Goal: Information Seeking & Learning: Learn about a topic

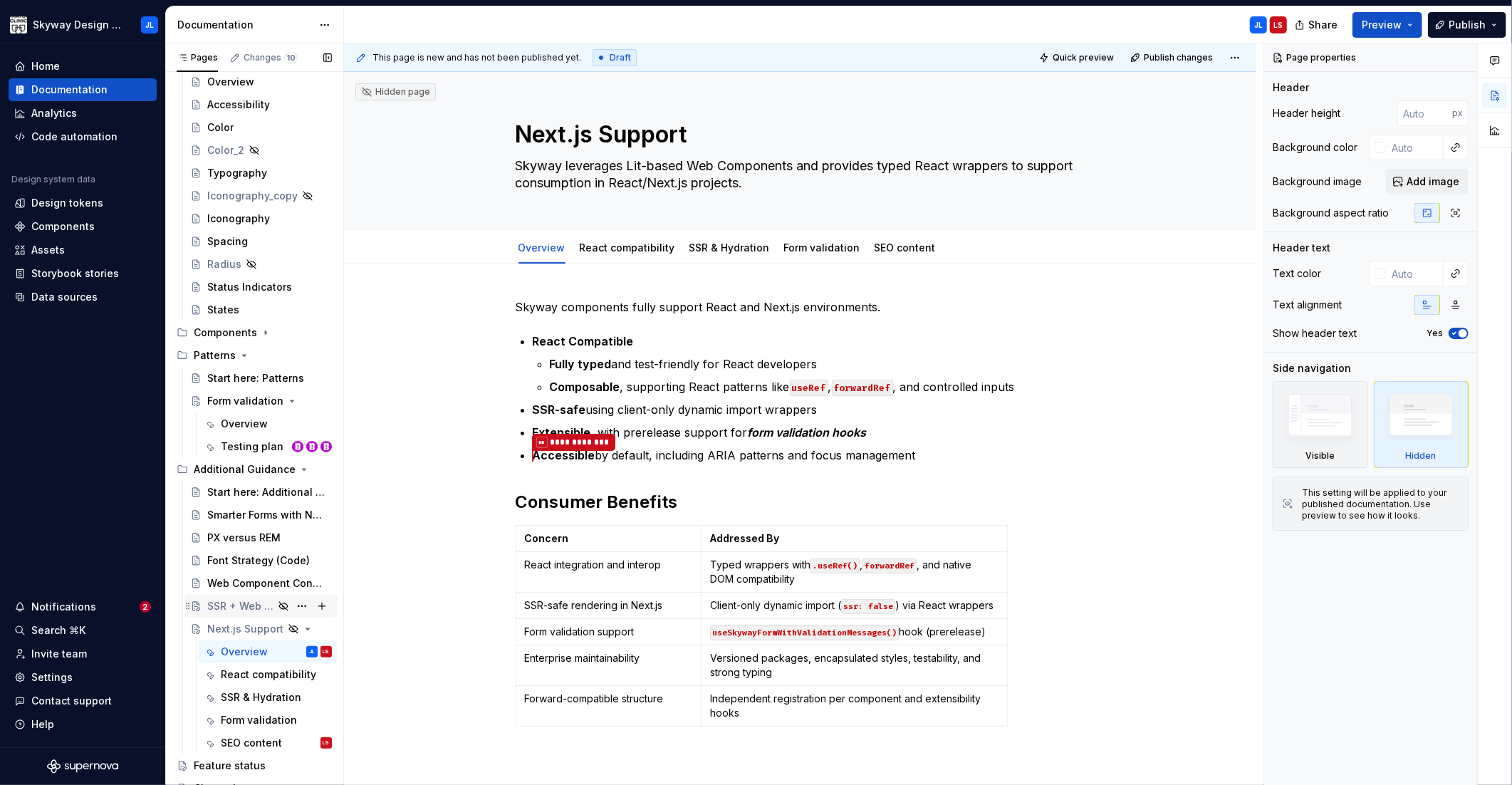
scroll to position [158, 0]
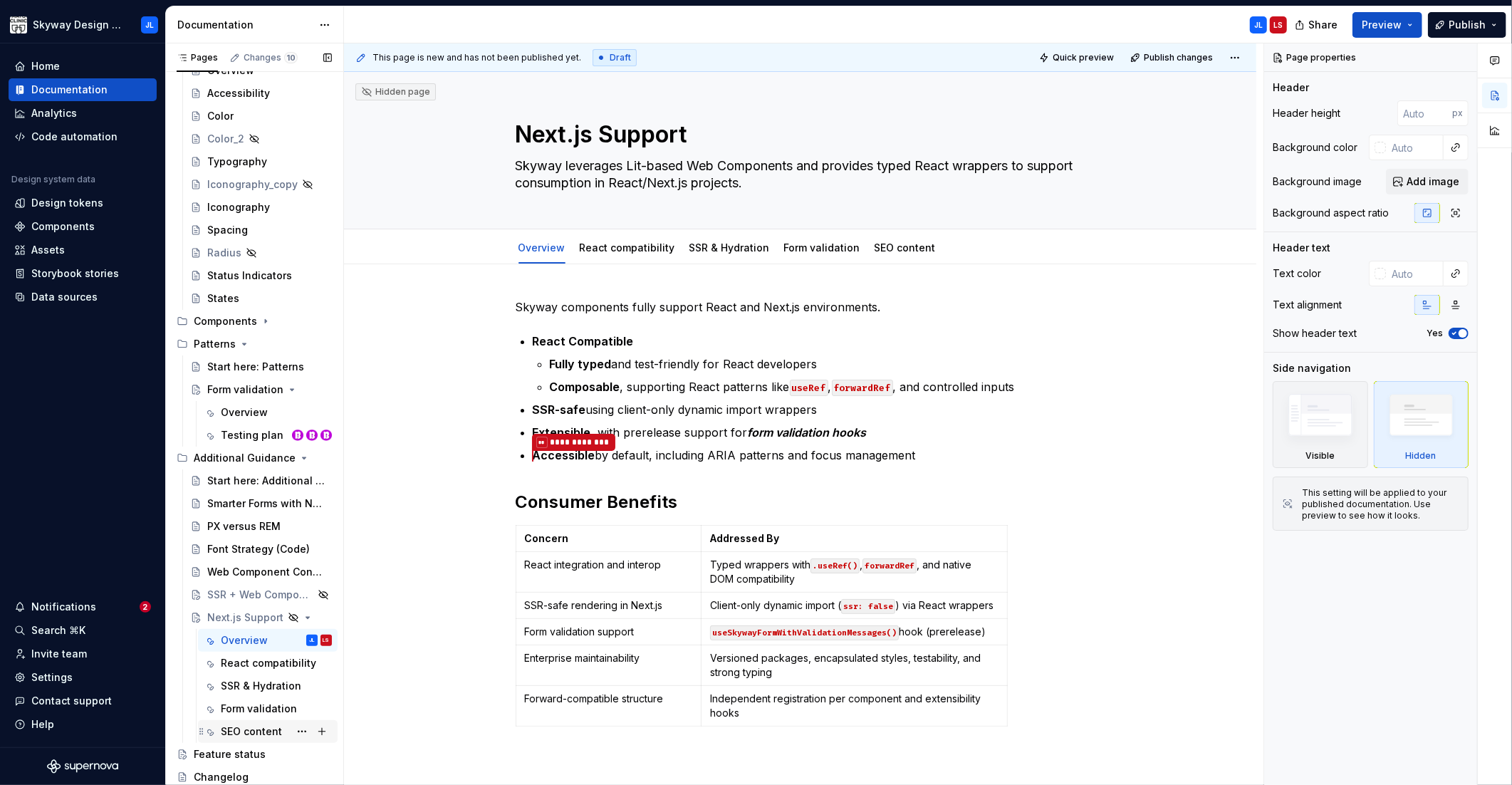
click at [258, 735] on div "SEO content" at bounding box center [251, 732] width 61 height 14
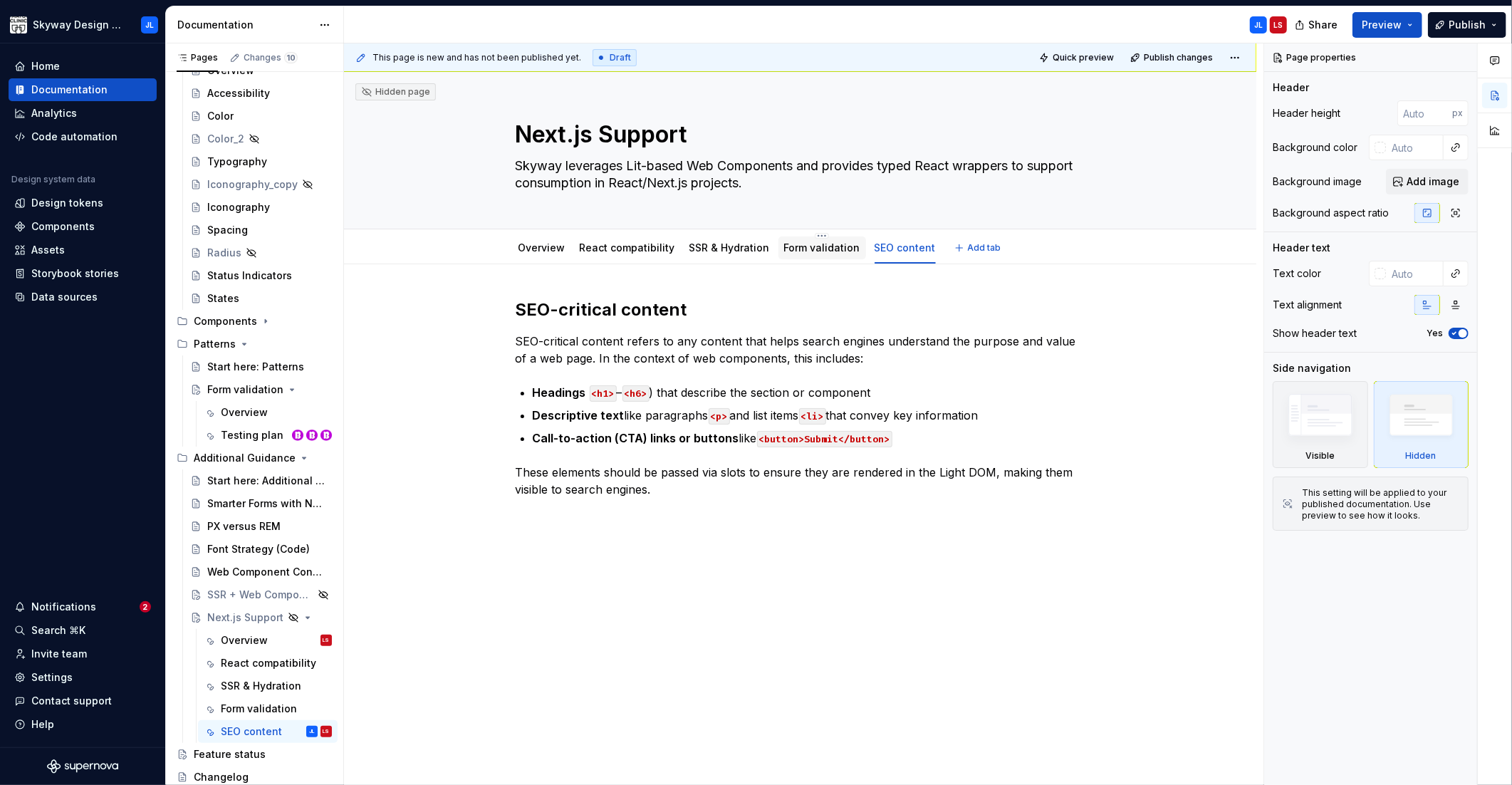
click at [796, 248] on link "Form validation" at bounding box center [822, 247] width 76 height 12
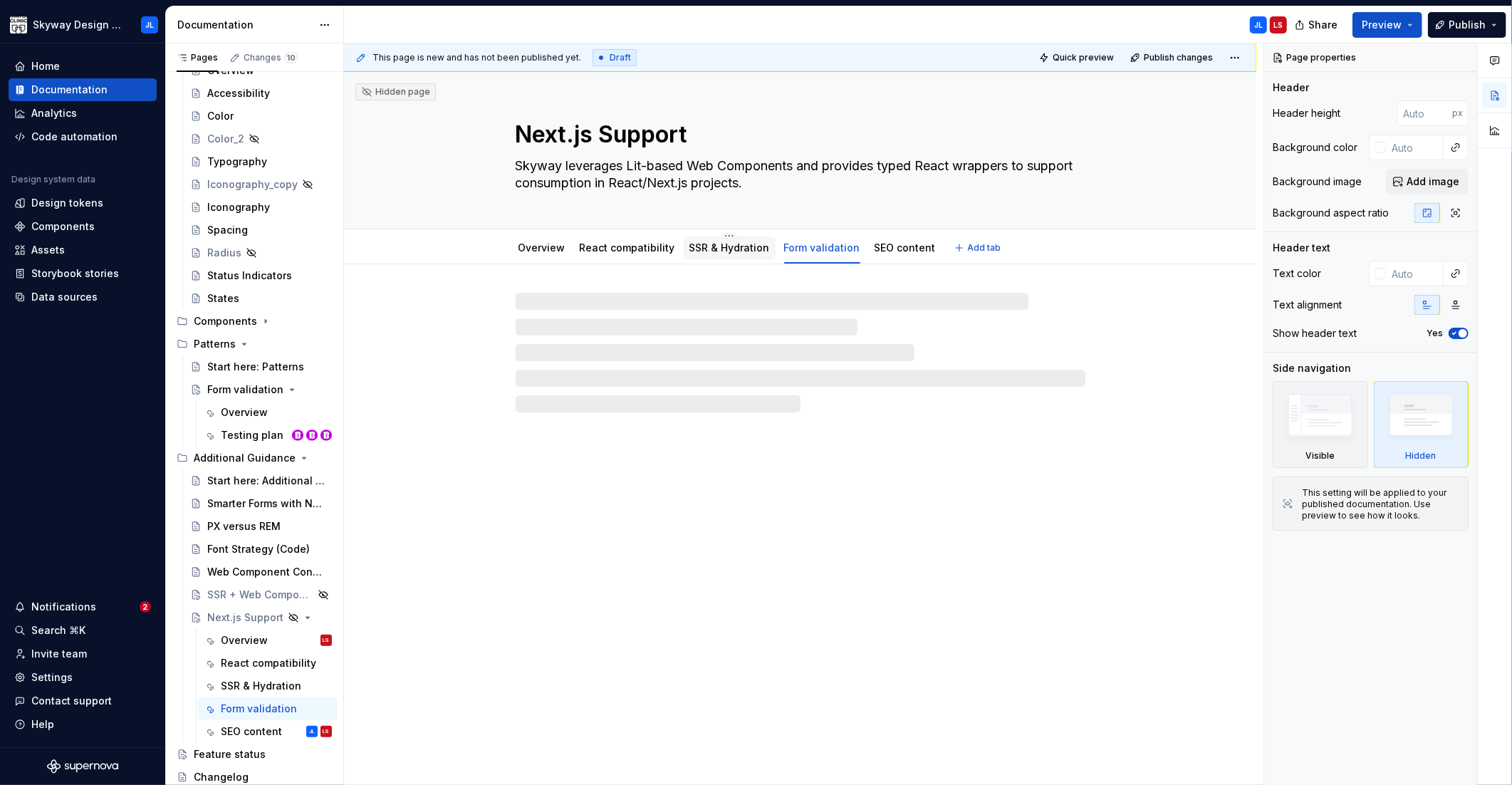
click at [727, 248] on link "SSR & Hydration" at bounding box center [729, 247] width 80 height 12
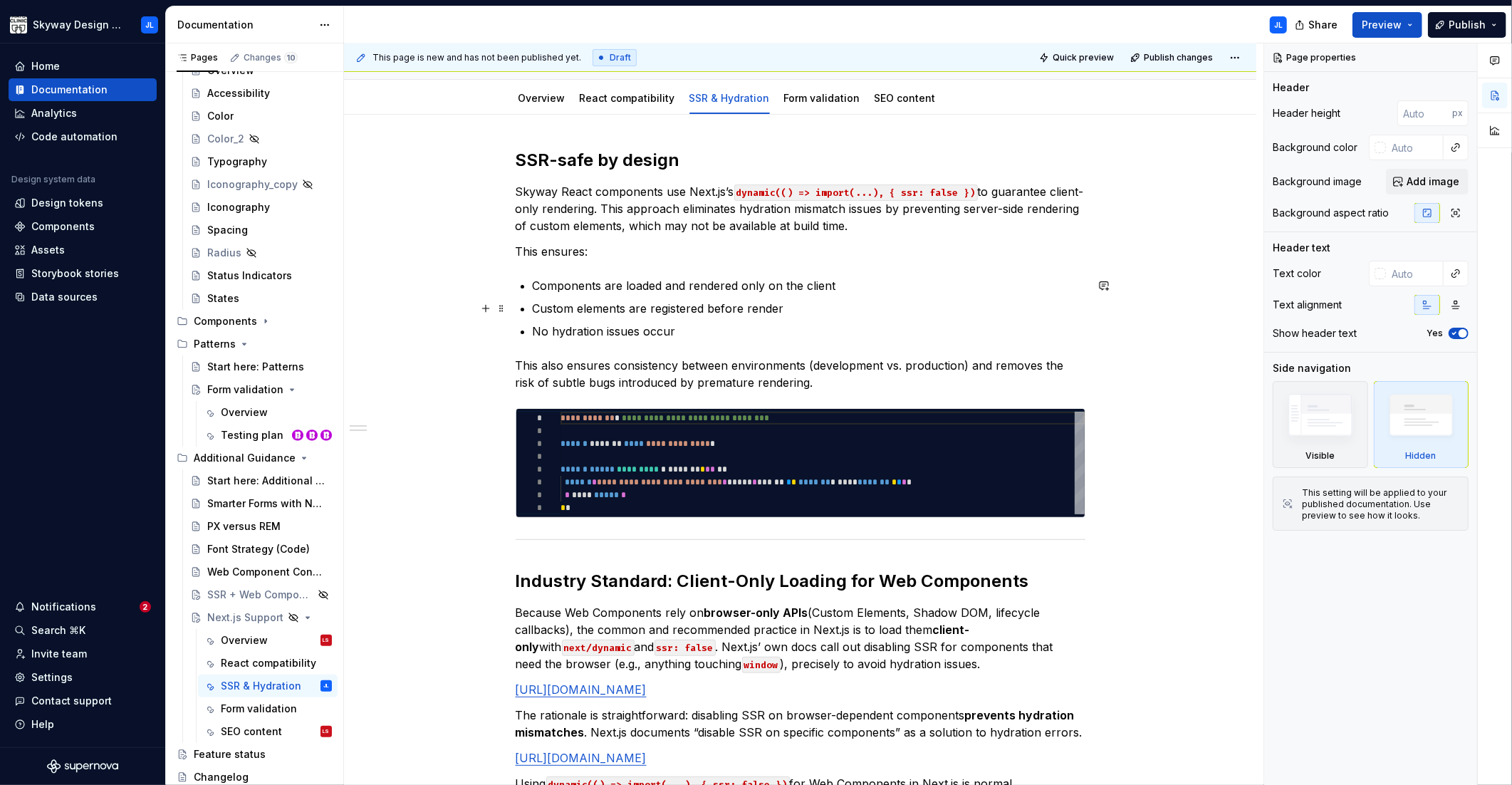
scroll to position [282, 0]
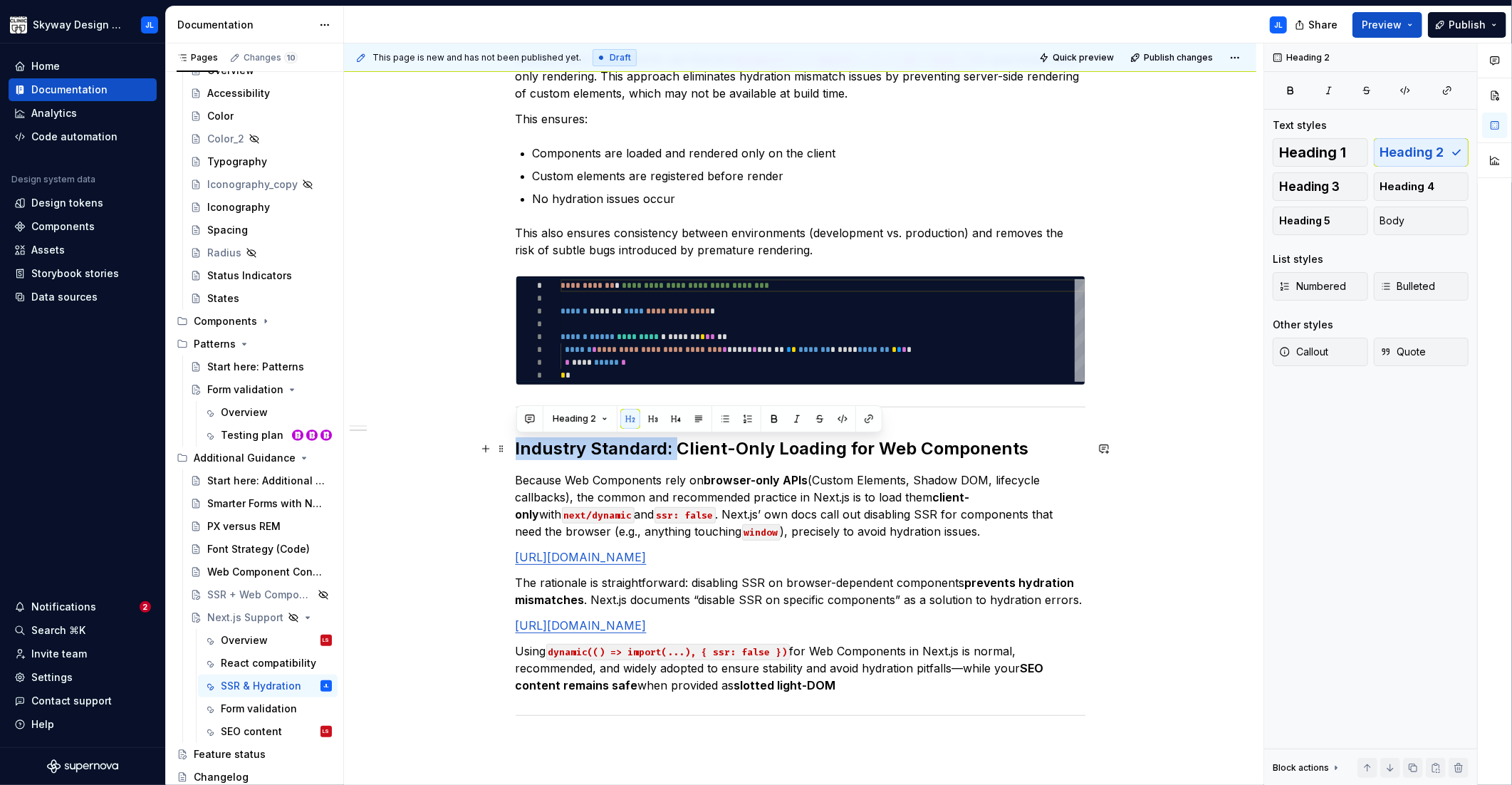
drag, startPoint x: 676, startPoint y: 451, endPoint x: 508, endPoint y: 447, distance: 168.0
click at [508, 447] on div "**********" at bounding box center [800, 477] width 913 height 991
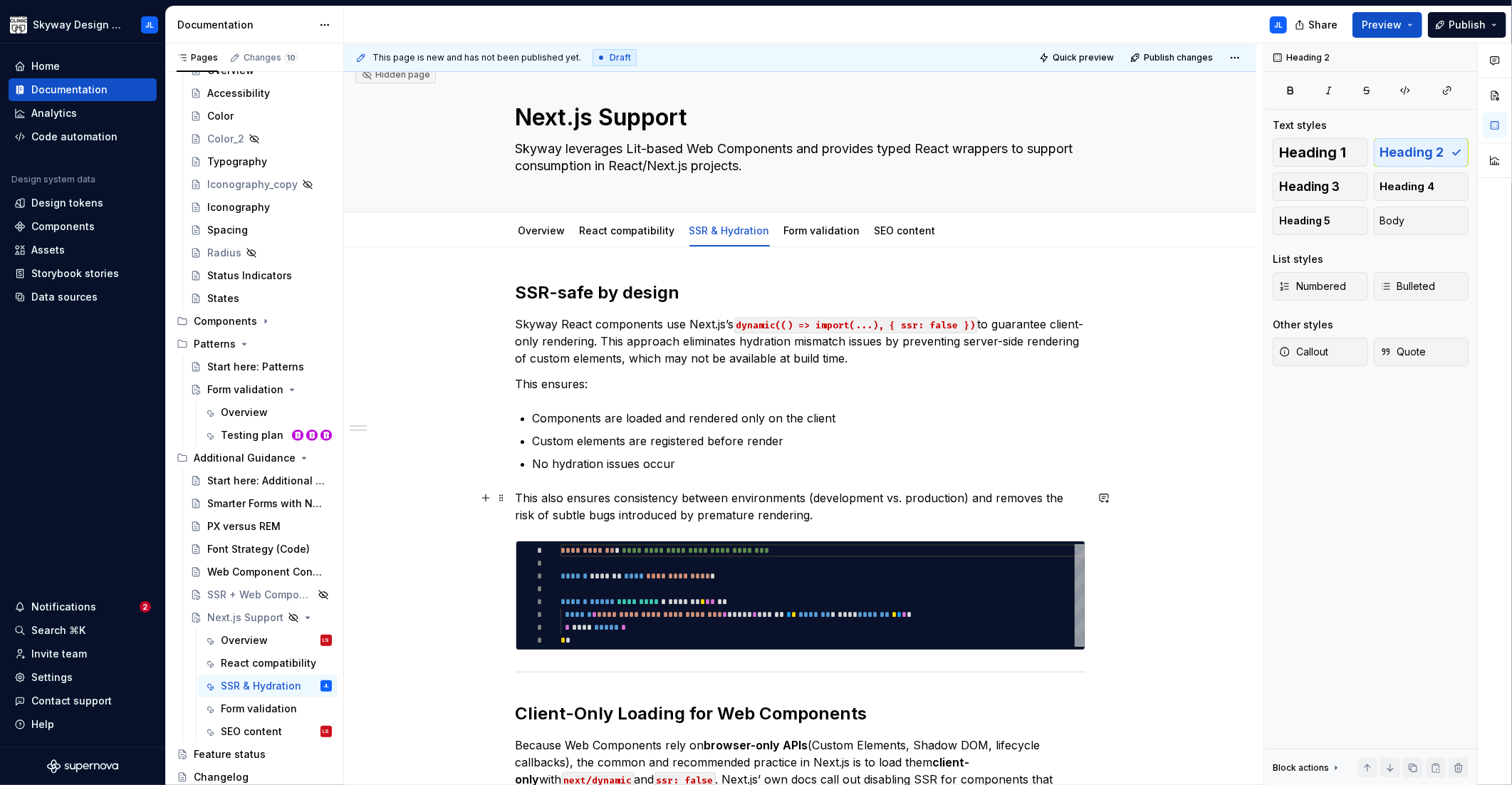
scroll to position [0, 0]
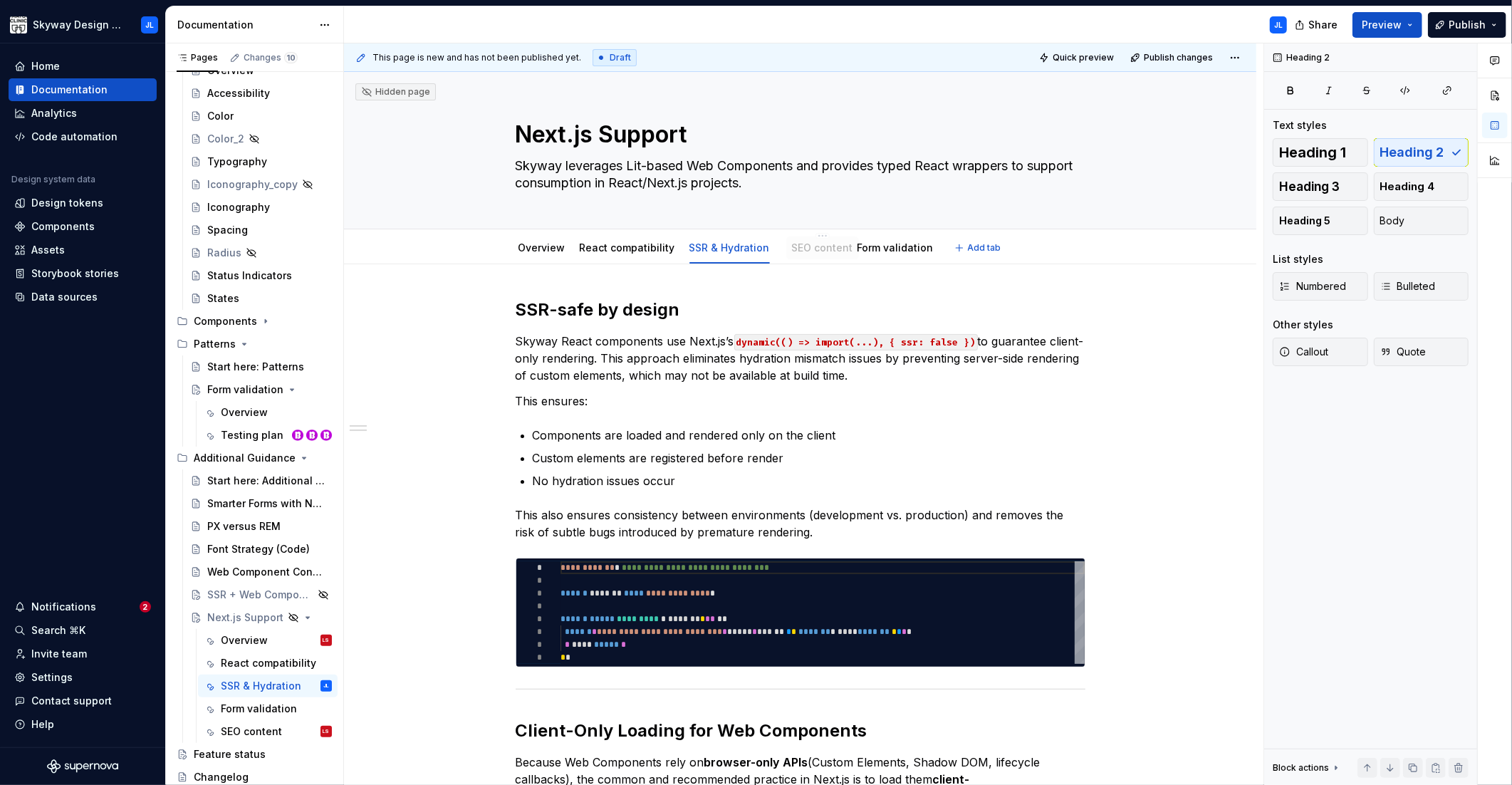
drag, startPoint x: 886, startPoint y: 250, endPoint x: 803, endPoint y: 252, distance: 83.0
click at [633, 254] on link "React compatibility" at bounding box center [627, 247] width 95 height 12
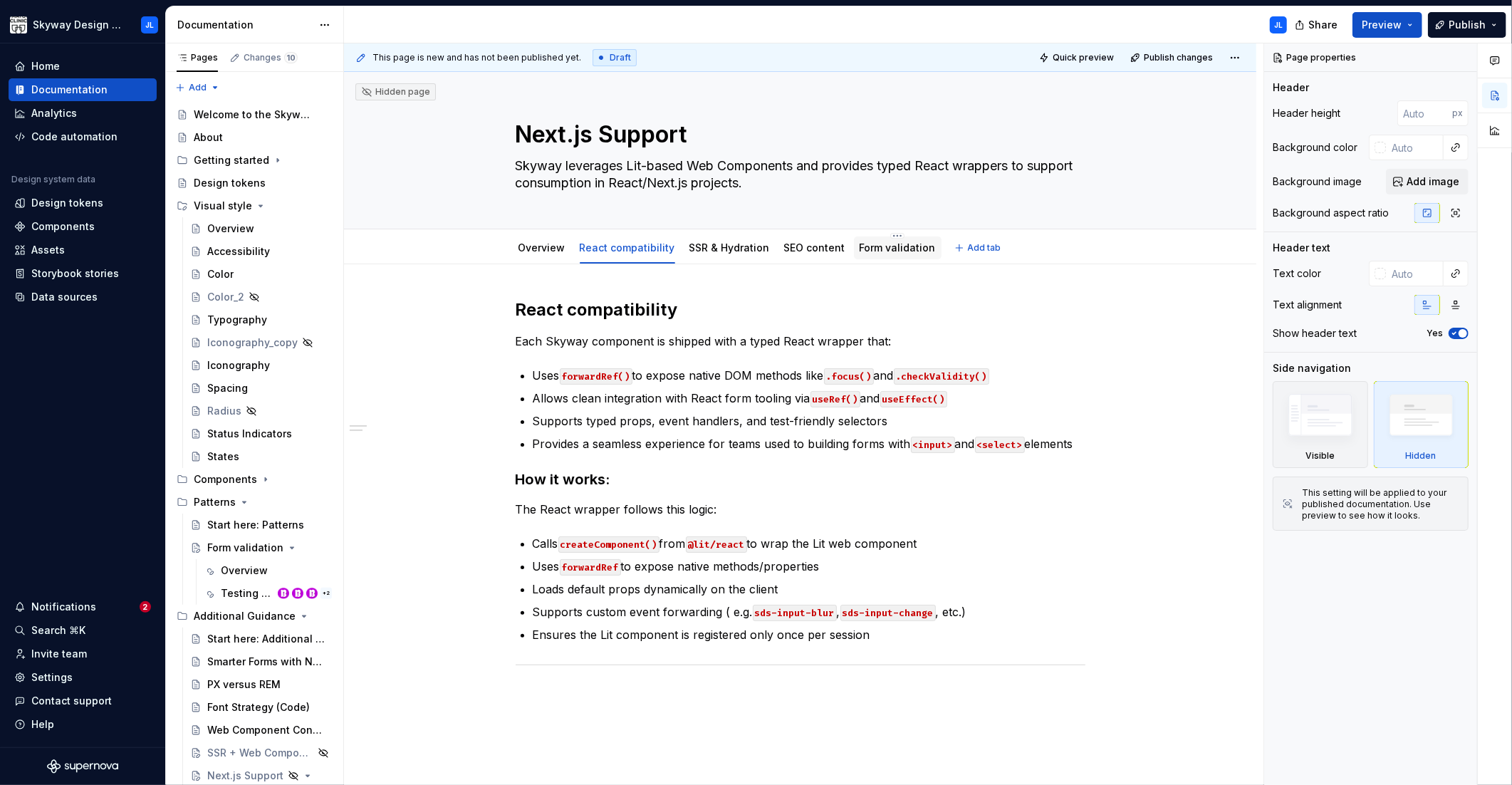
click at [871, 248] on link "Form validation" at bounding box center [897, 247] width 76 height 12
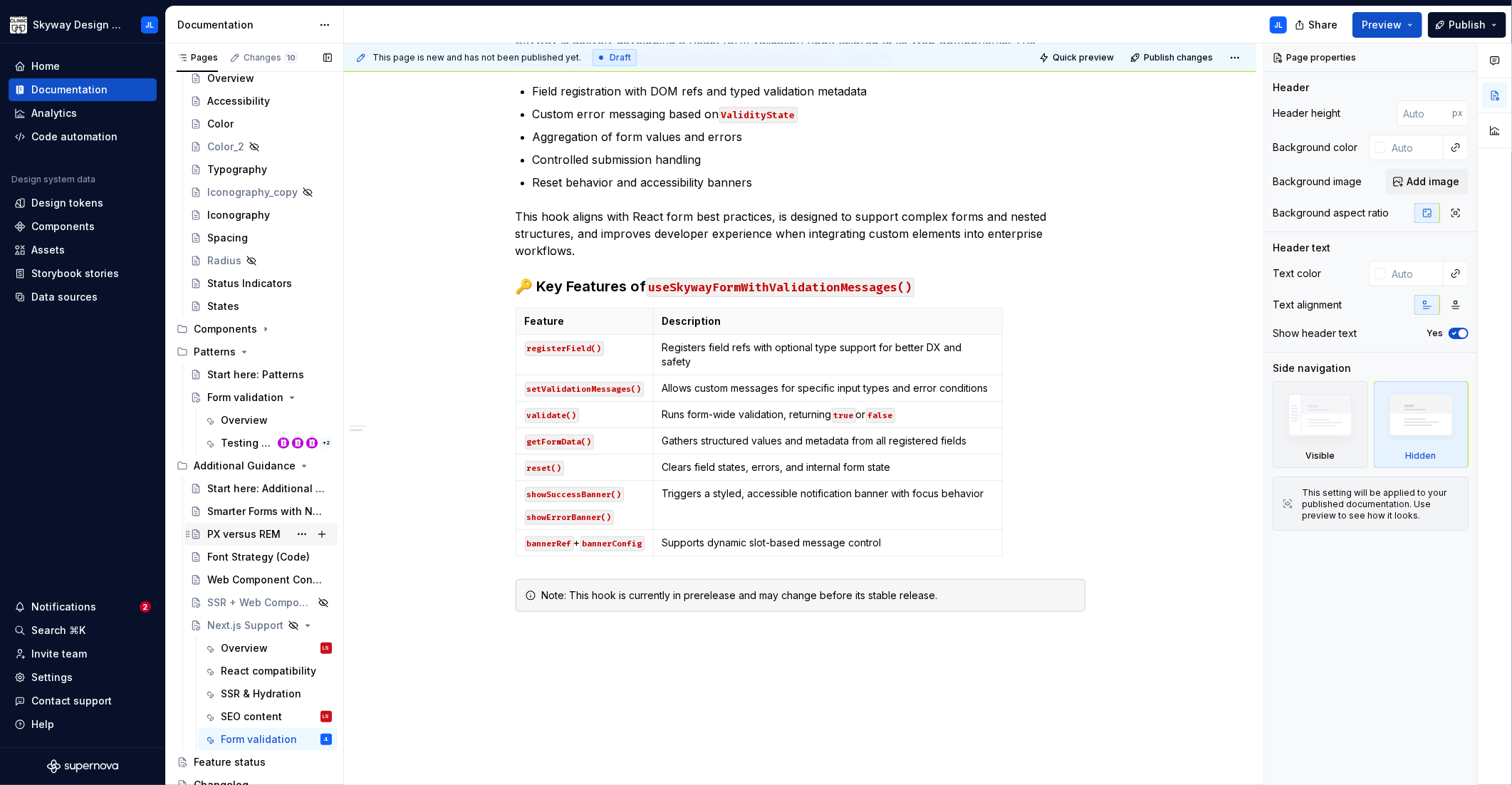
scroll to position [158, 0]
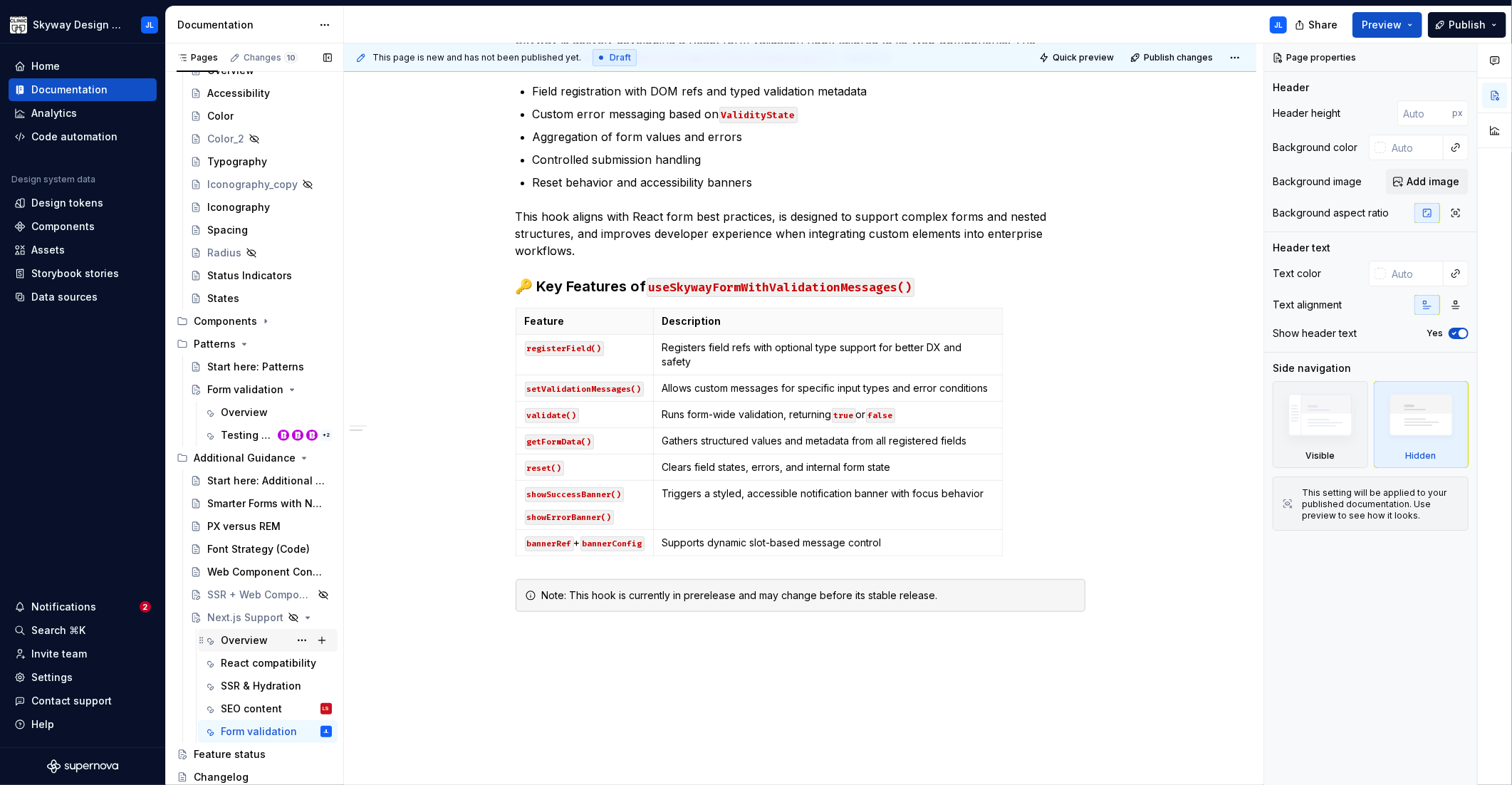
click at [257, 637] on div "Overview" at bounding box center [244, 640] width 47 height 14
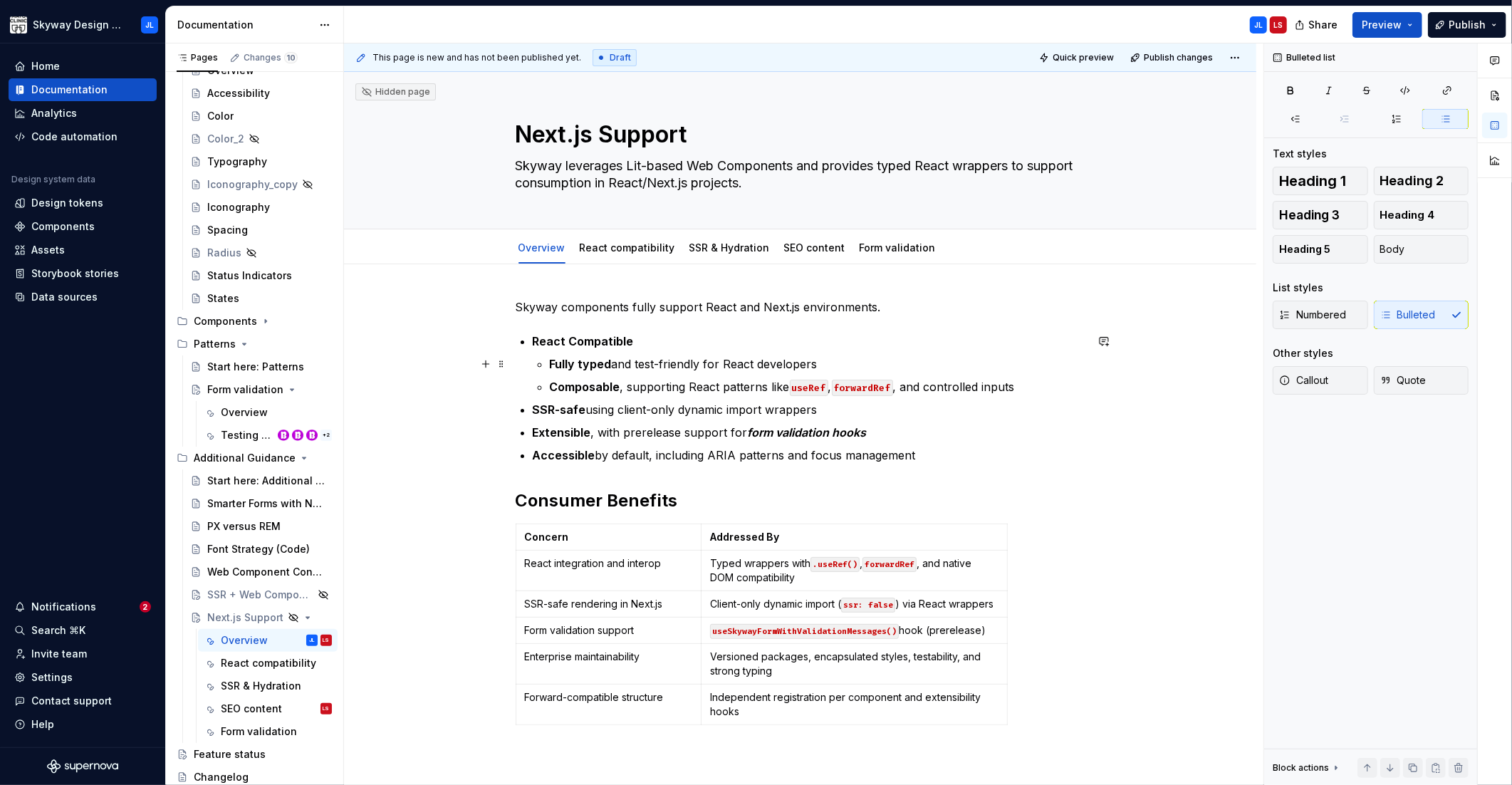
click at [624, 356] on p "Fully typed and test-friendly for React developers" at bounding box center [817, 364] width 536 height 17
type textarea "*"
